Goal: Transaction & Acquisition: Subscribe to service/newsletter

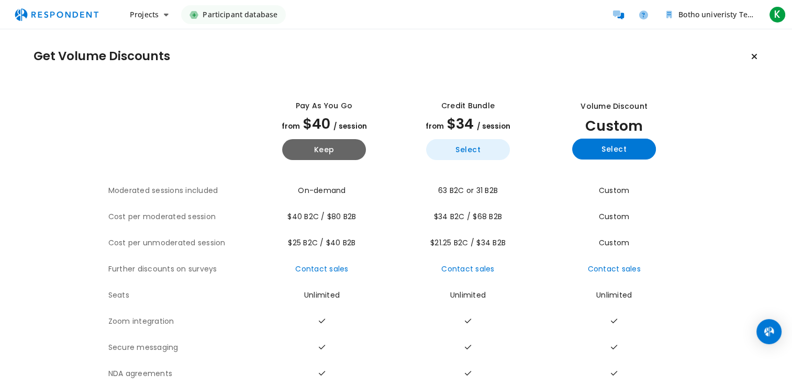
click at [468, 152] on button "Select" at bounding box center [468, 149] width 84 height 21
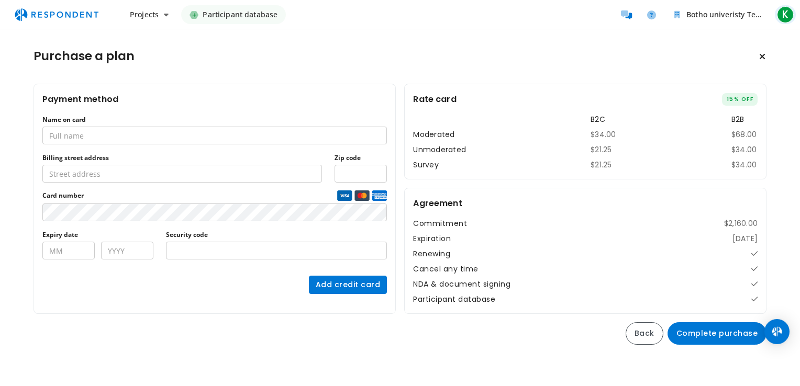
click at [786, 10] on span "K" at bounding box center [785, 14] width 17 height 17
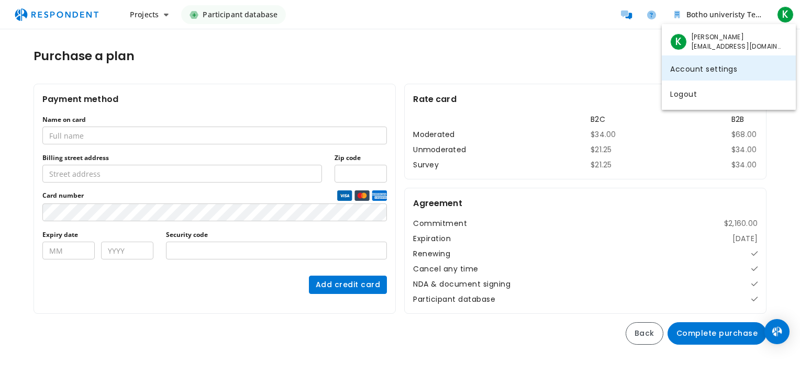
click at [718, 70] on link "Account settings" at bounding box center [728, 67] width 134 height 25
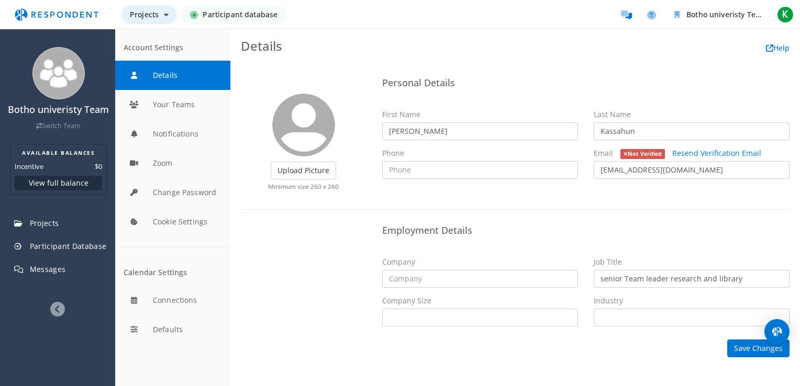
click at [165, 15] on icon "Main navigation" at bounding box center [166, 14] width 5 height 7
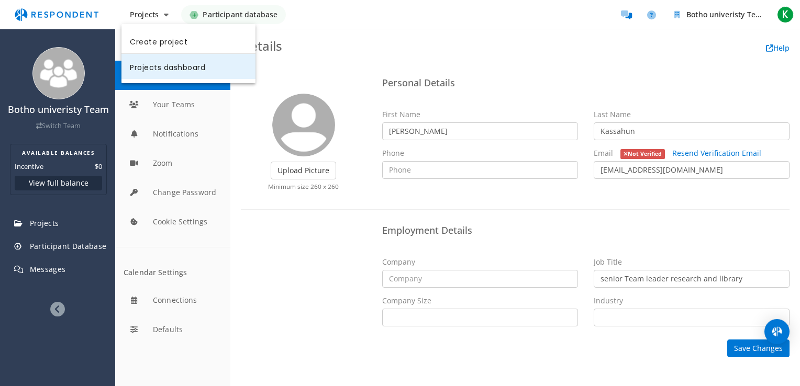
click at [165, 68] on link "Projects dashboard" at bounding box center [188, 66] width 134 height 25
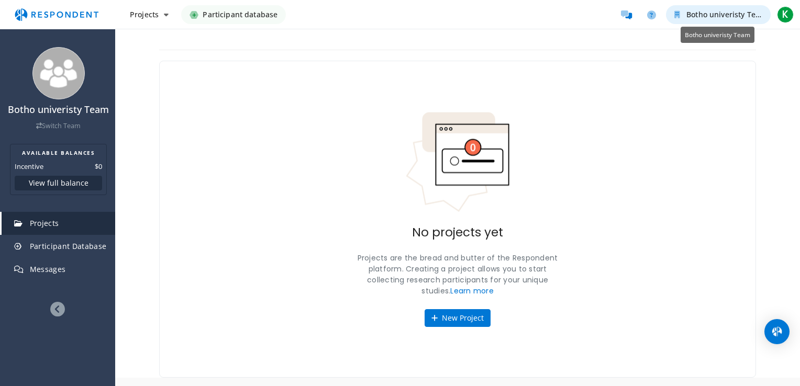
click at [705, 18] on span "Botho univeristy Team" at bounding box center [726, 14] width 80 height 10
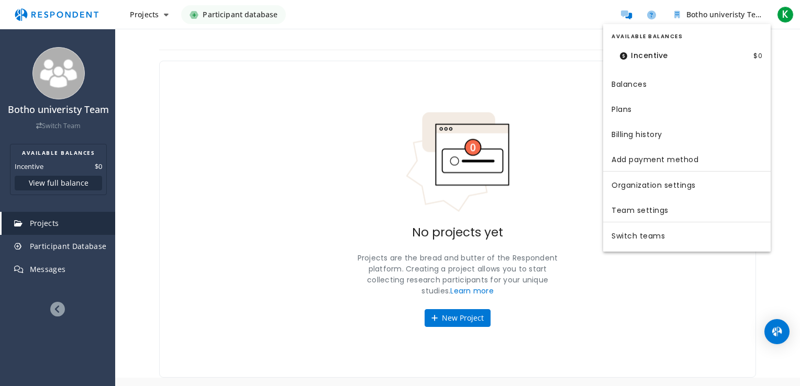
click at [227, 19] on md-backdrop at bounding box center [400, 193] width 800 height 386
